Goal: Task Accomplishment & Management: Manage account settings

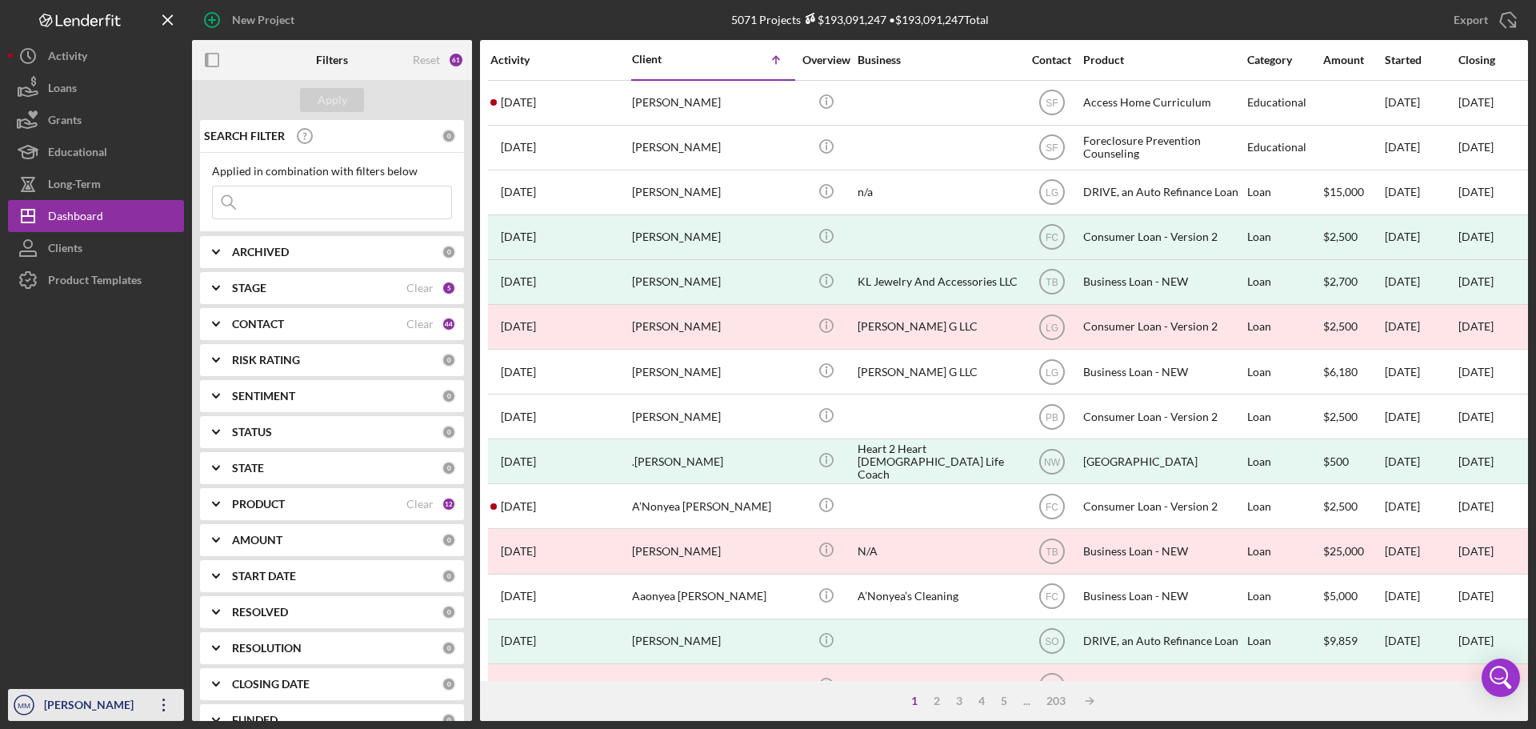
click at [170, 705] on icon "Icon/Overflow" at bounding box center [164, 705] width 40 height 40
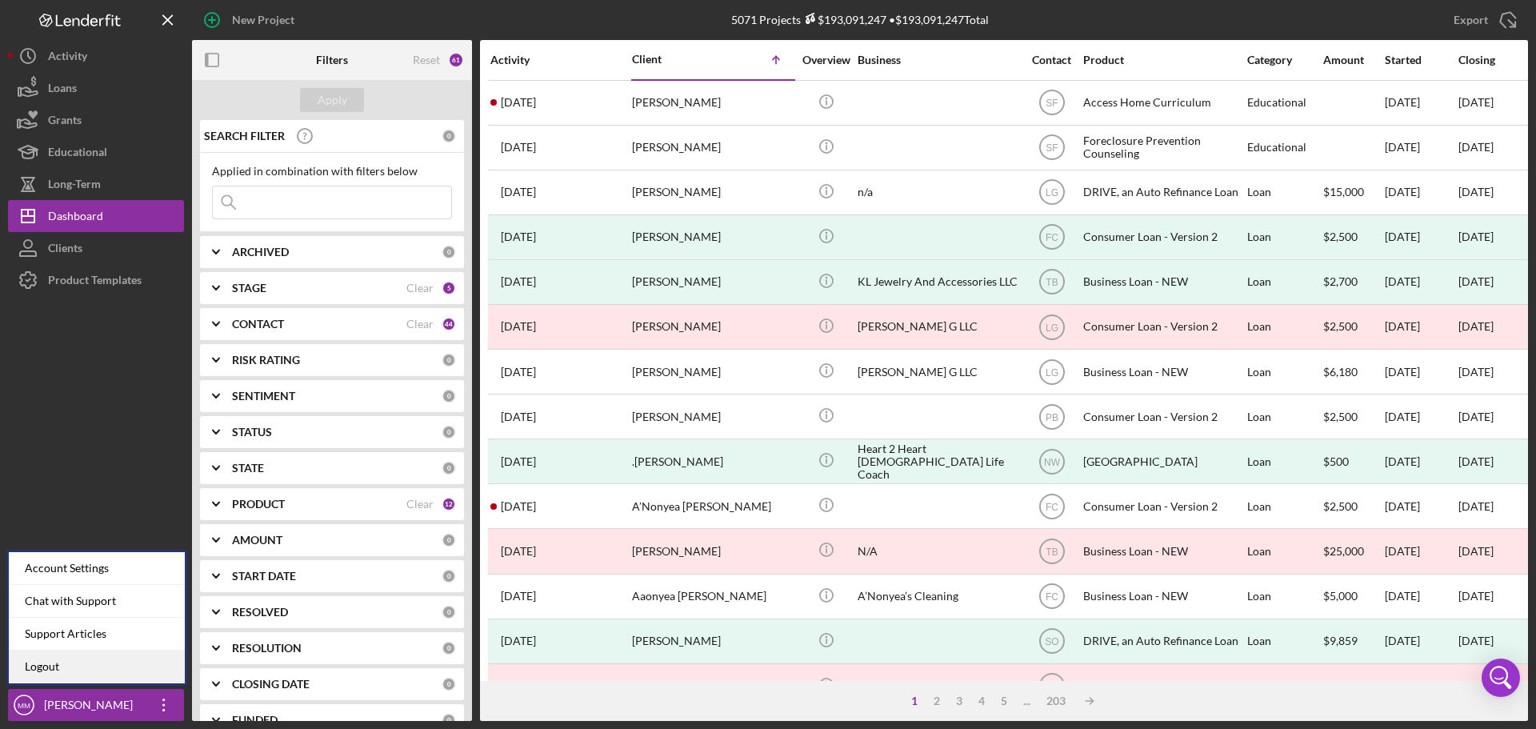
click at [102, 663] on link "Logout" at bounding box center [97, 666] width 176 height 33
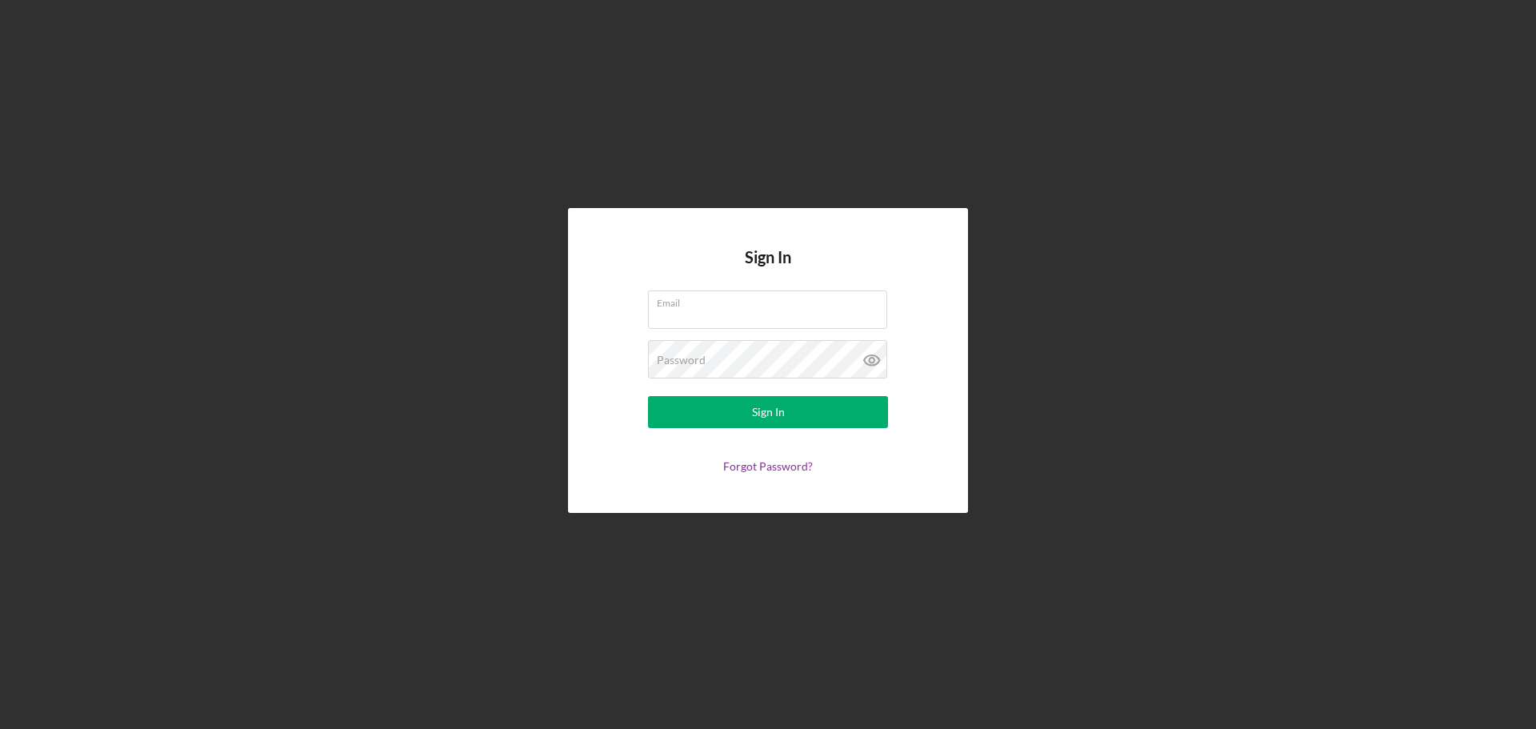
type input "[EMAIL_ADDRESS][DOMAIN_NAME]"
